Goal: Information Seeking & Learning: Learn about a topic

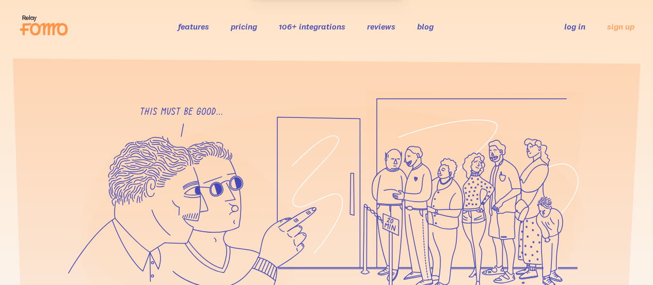
click at [238, 27] on link "pricing" at bounding box center [244, 26] width 26 height 10
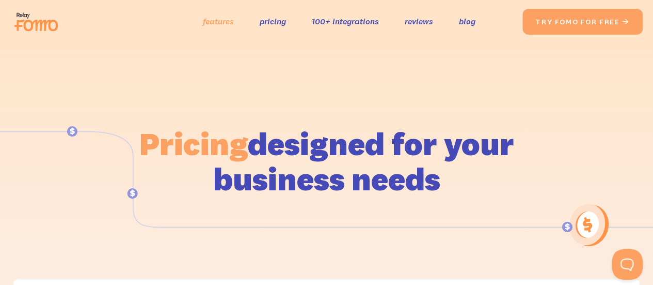
click at [203, 23] on link "features" at bounding box center [218, 21] width 31 height 15
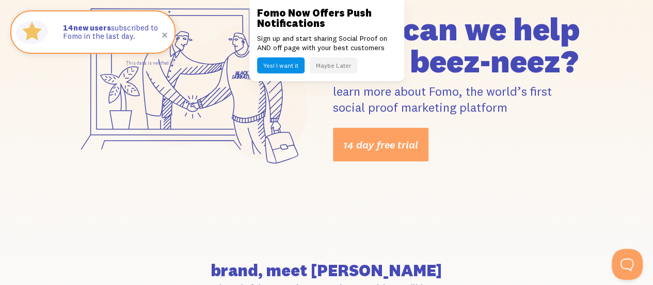
click at [329, 68] on button "Maybe Later" at bounding box center [334, 65] width 48 height 16
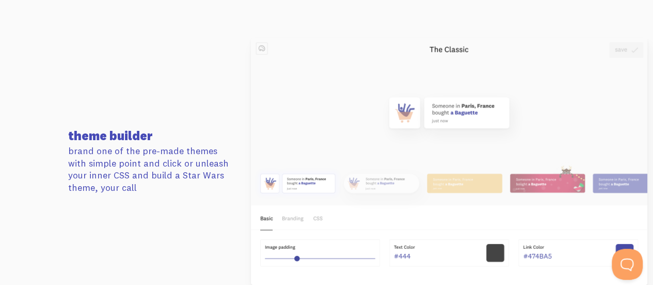
scroll to position [1085, 0]
